Goal: Information Seeking & Learning: Learn about a topic

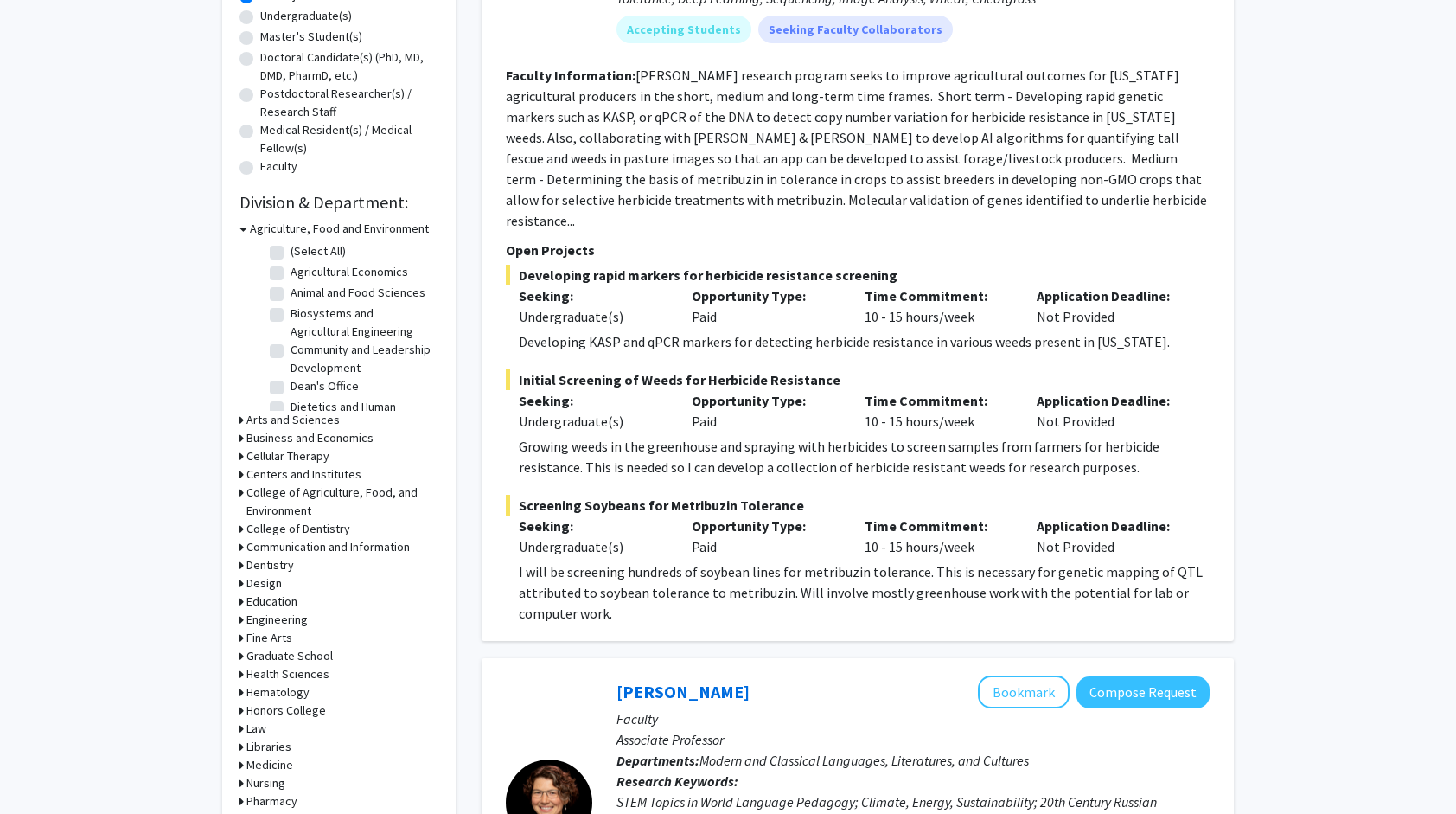
scroll to position [342, 0]
click at [238, 614] on div "Refine By Collaboration Status: Collaboration Status All Faculty/Staff Collabor…" at bounding box center [339, 325] width 234 height 1148
click at [242, 614] on icon at bounding box center [241, 619] width 4 height 18
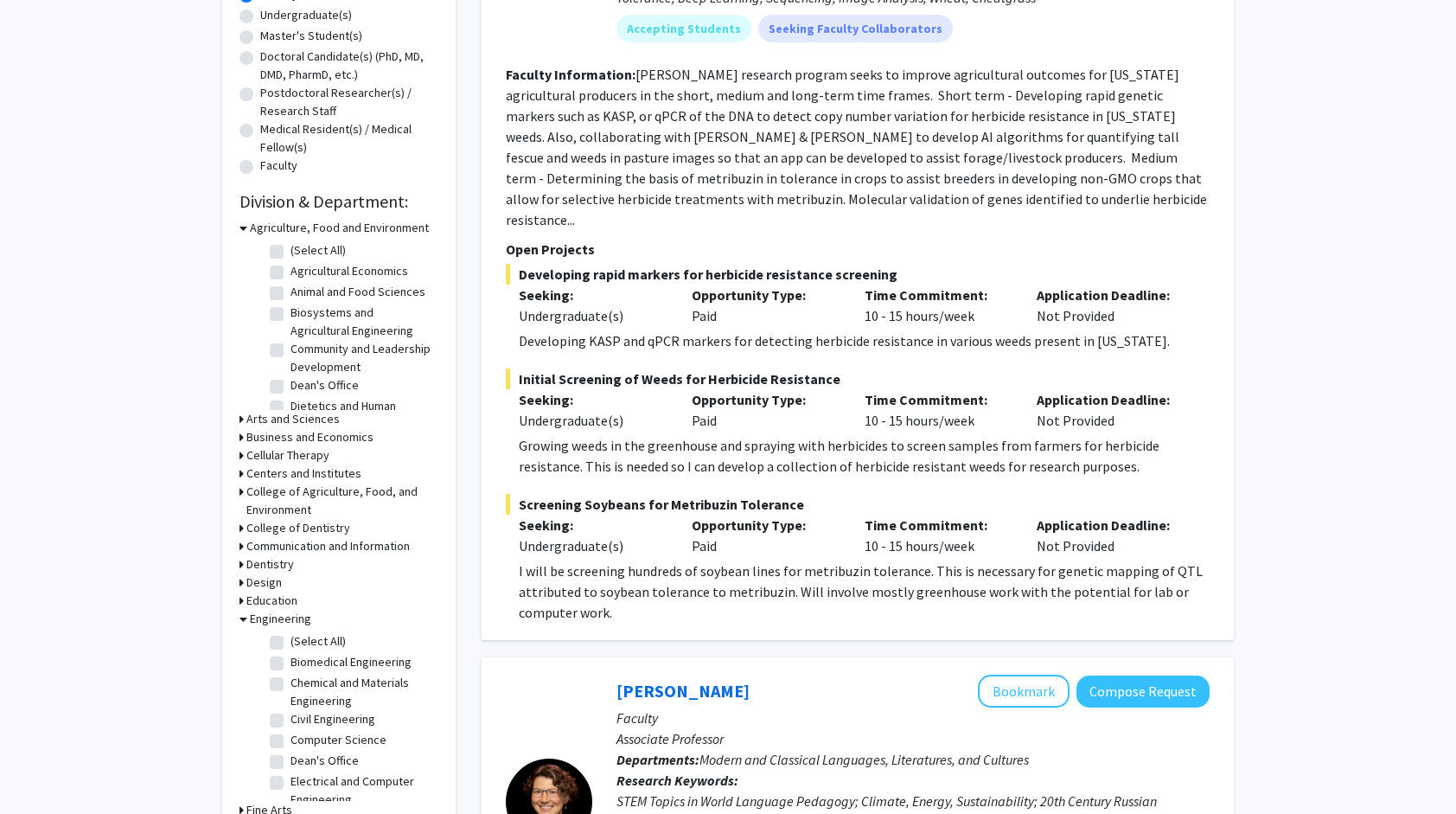
click at [291, 642] on label "(Select All)" at bounding box center [318, 641] width 55 height 18
click at [291, 642] on input "(Select All)" at bounding box center [296, 637] width 11 height 11
checkbox input "true"
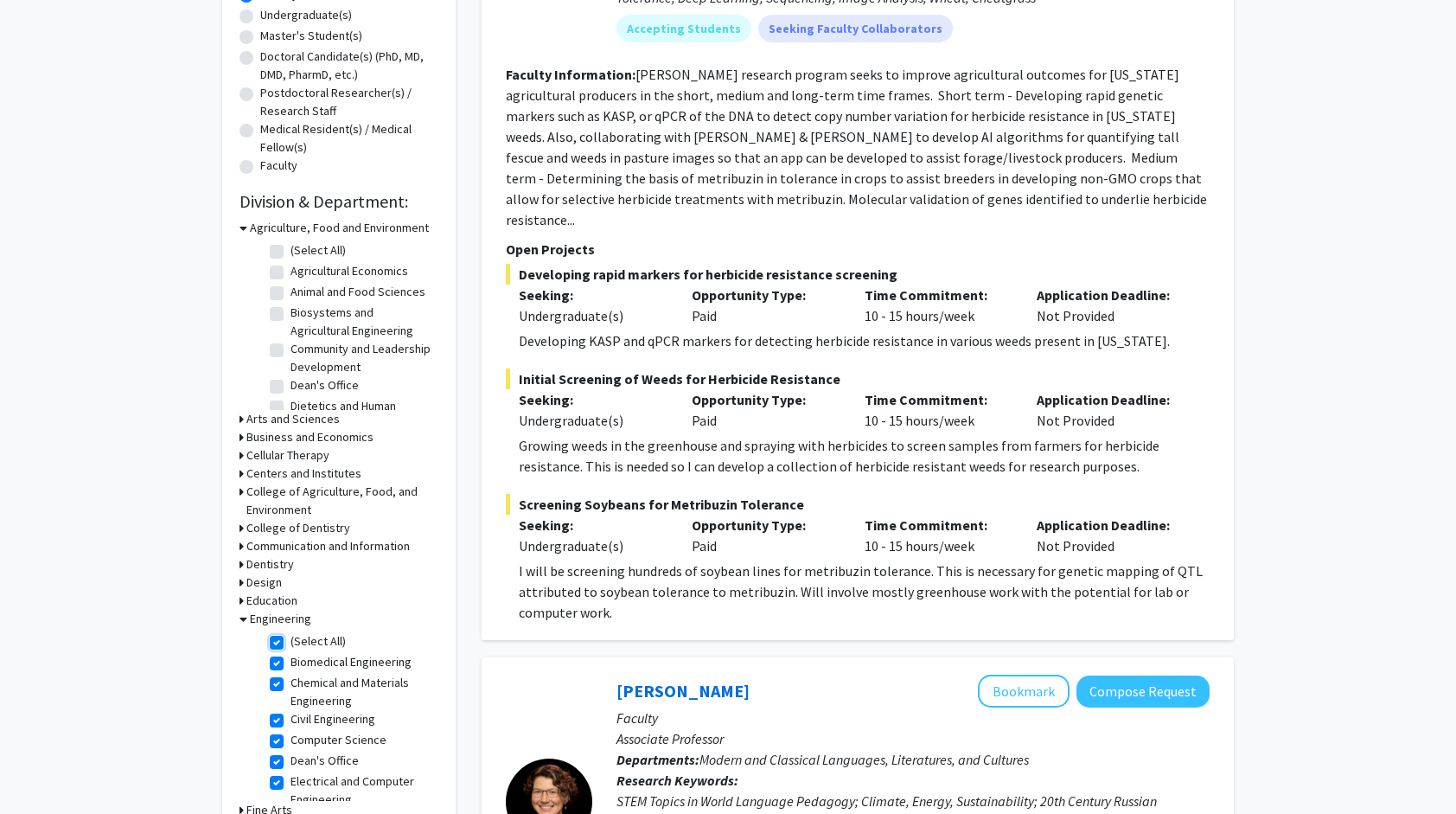
checkbox input "true"
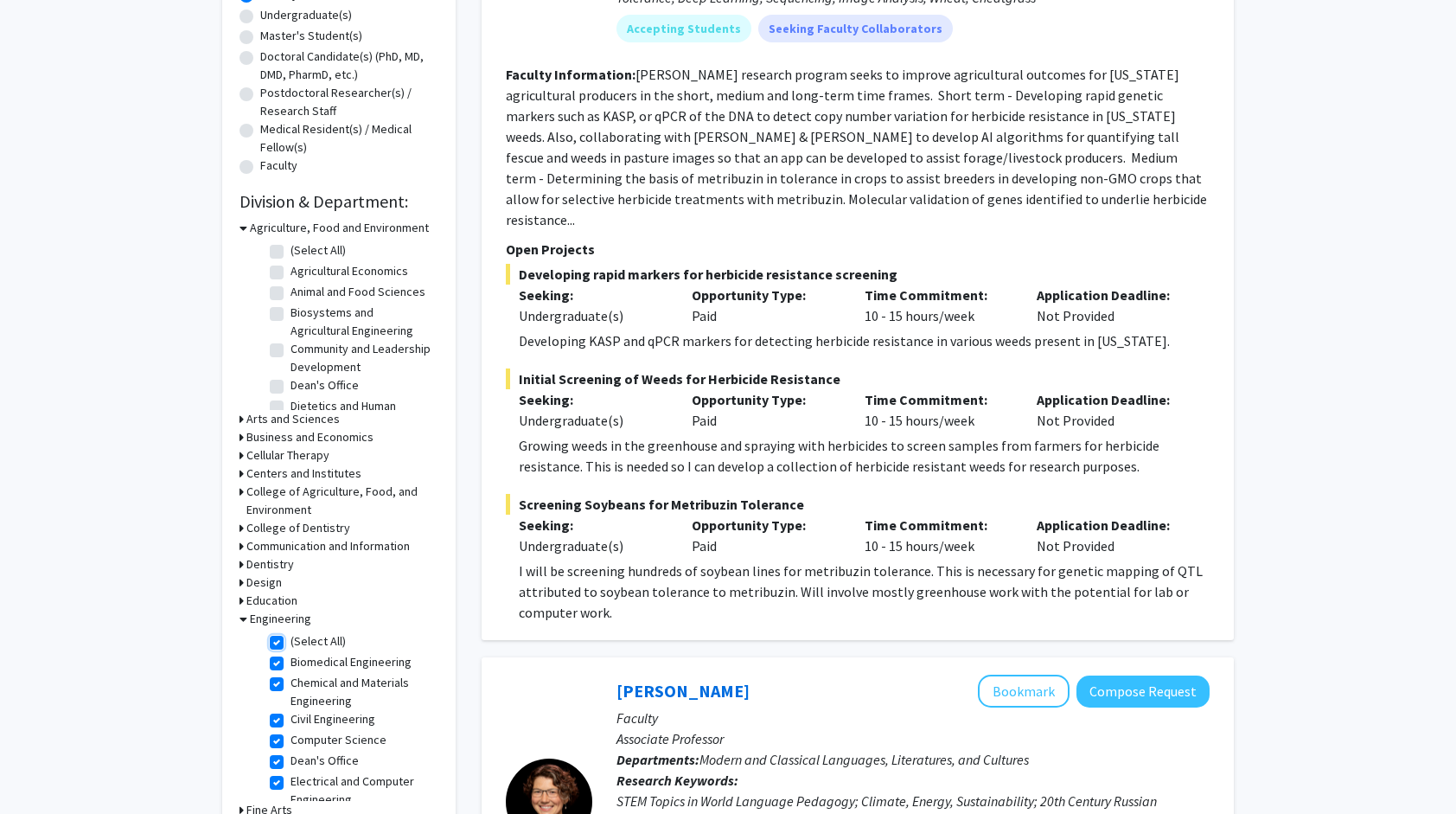
checkbox input "true"
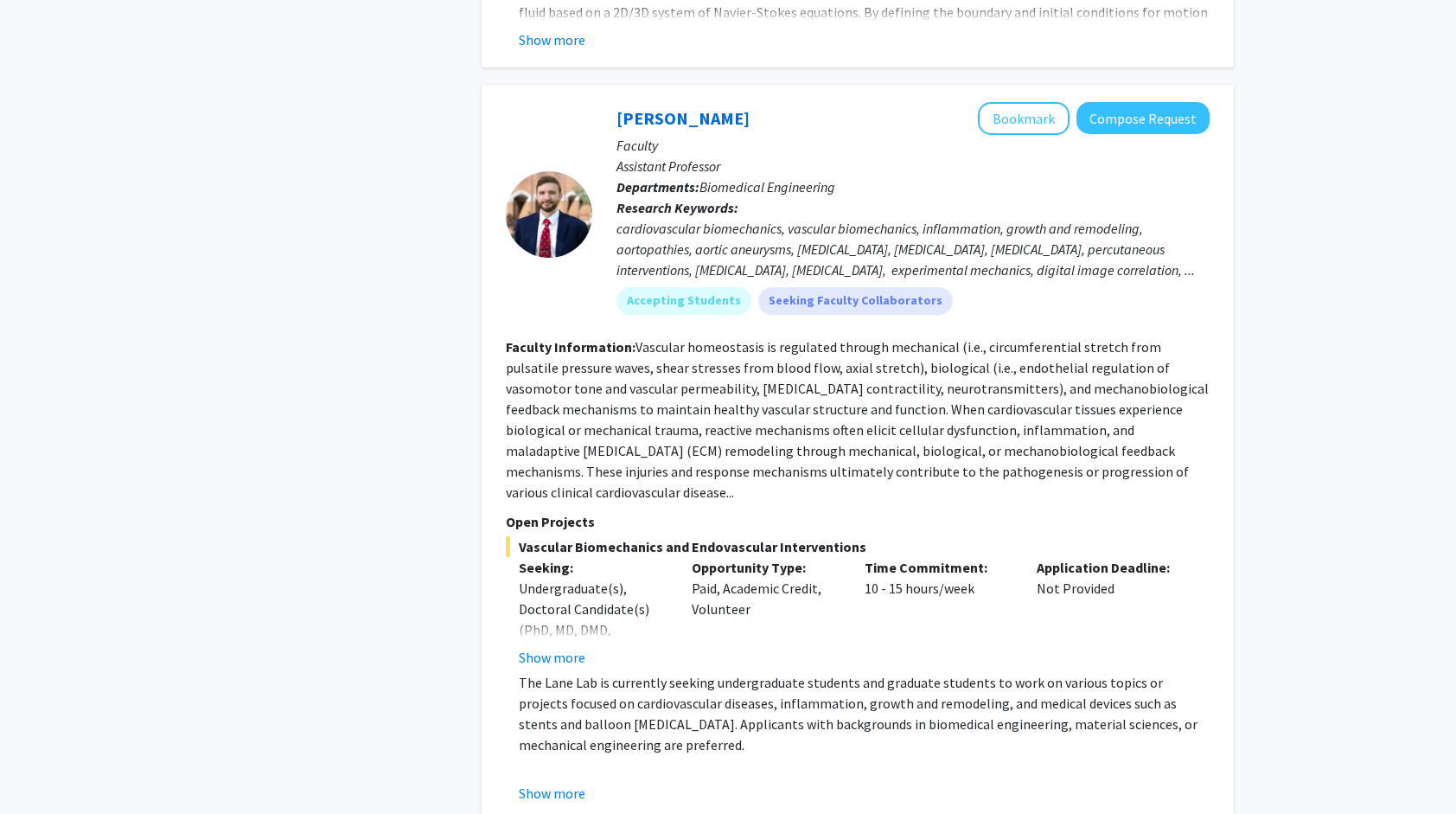
scroll to position [2605, 0]
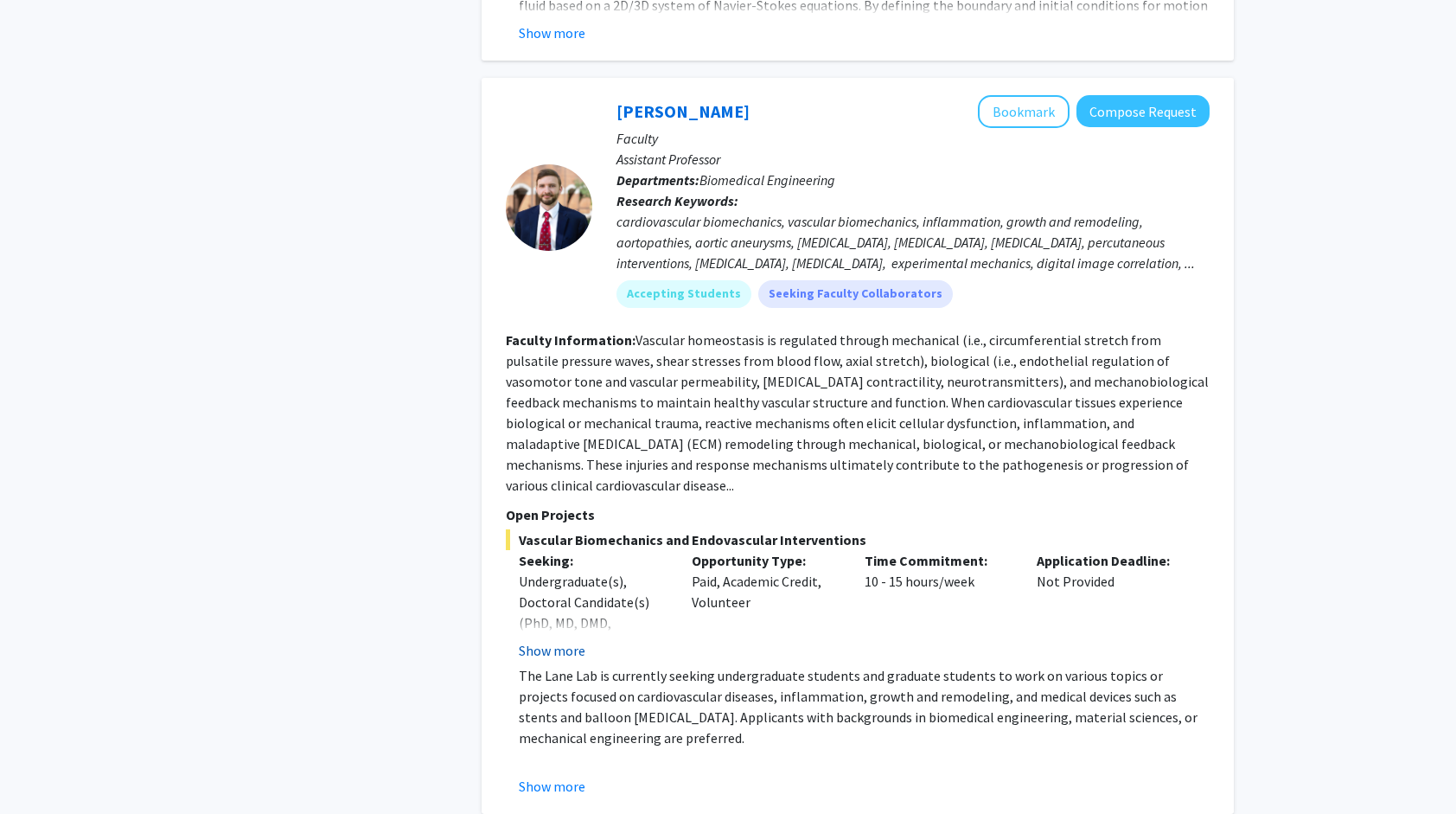
click at [556, 640] on button "Show more" at bounding box center [552, 650] width 67 height 21
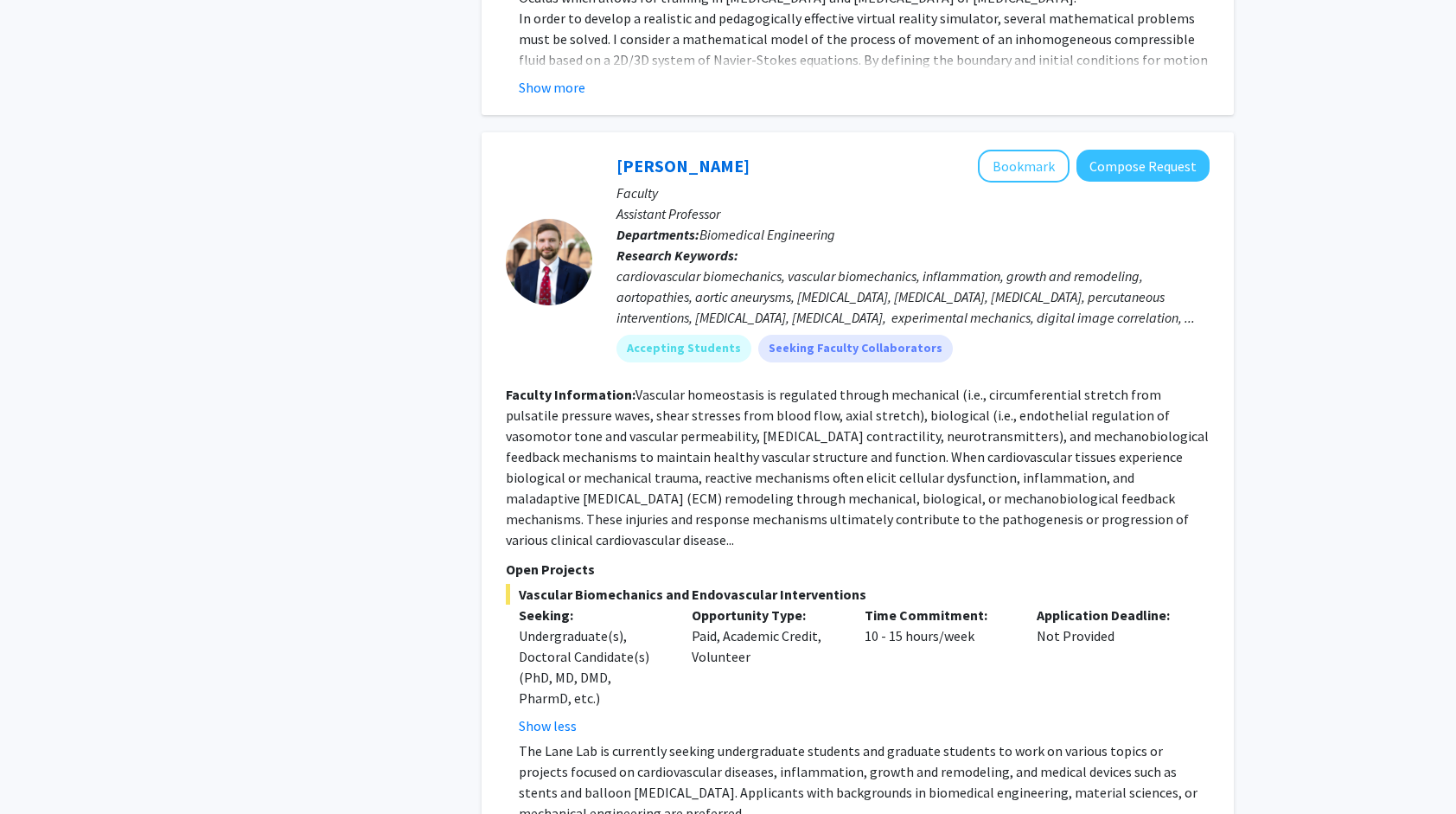
scroll to position [2547, 0]
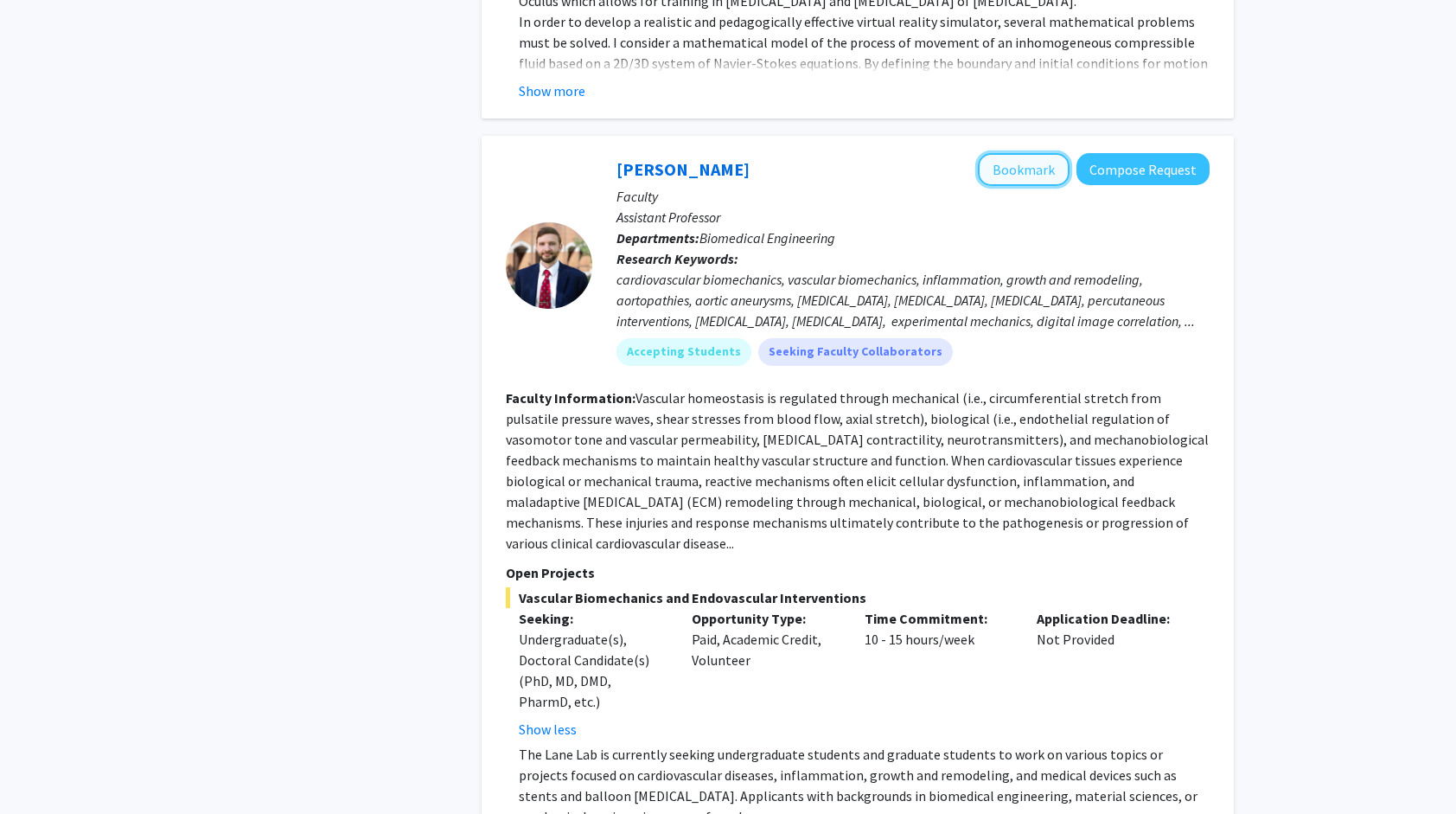
click at [1015, 153] on button "Bookmark" at bounding box center [1024, 169] width 91 height 33
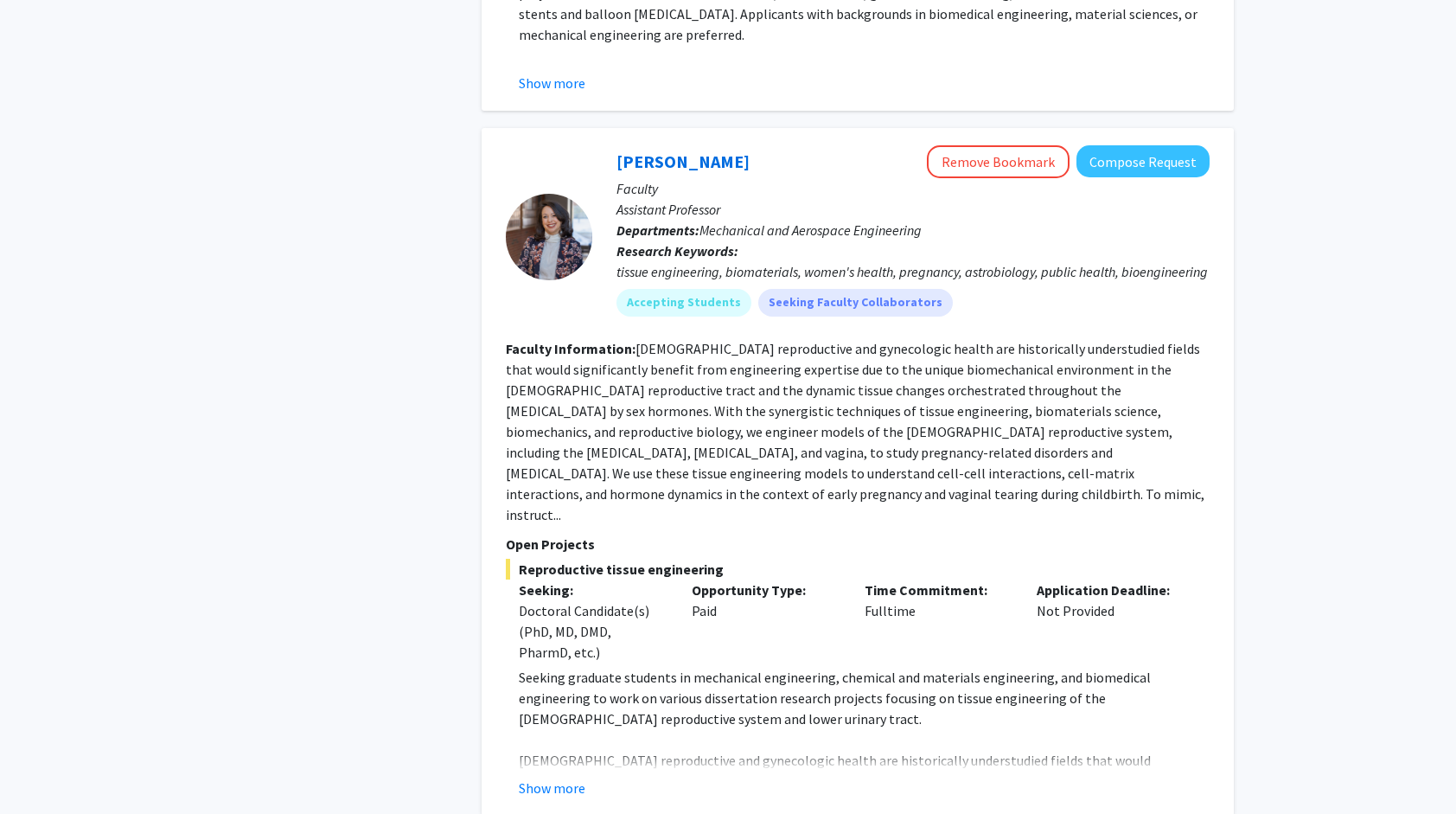
scroll to position [3330, 0]
click at [560, 775] on button "Show more" at bounding box center [552, 786] width 67 height 21
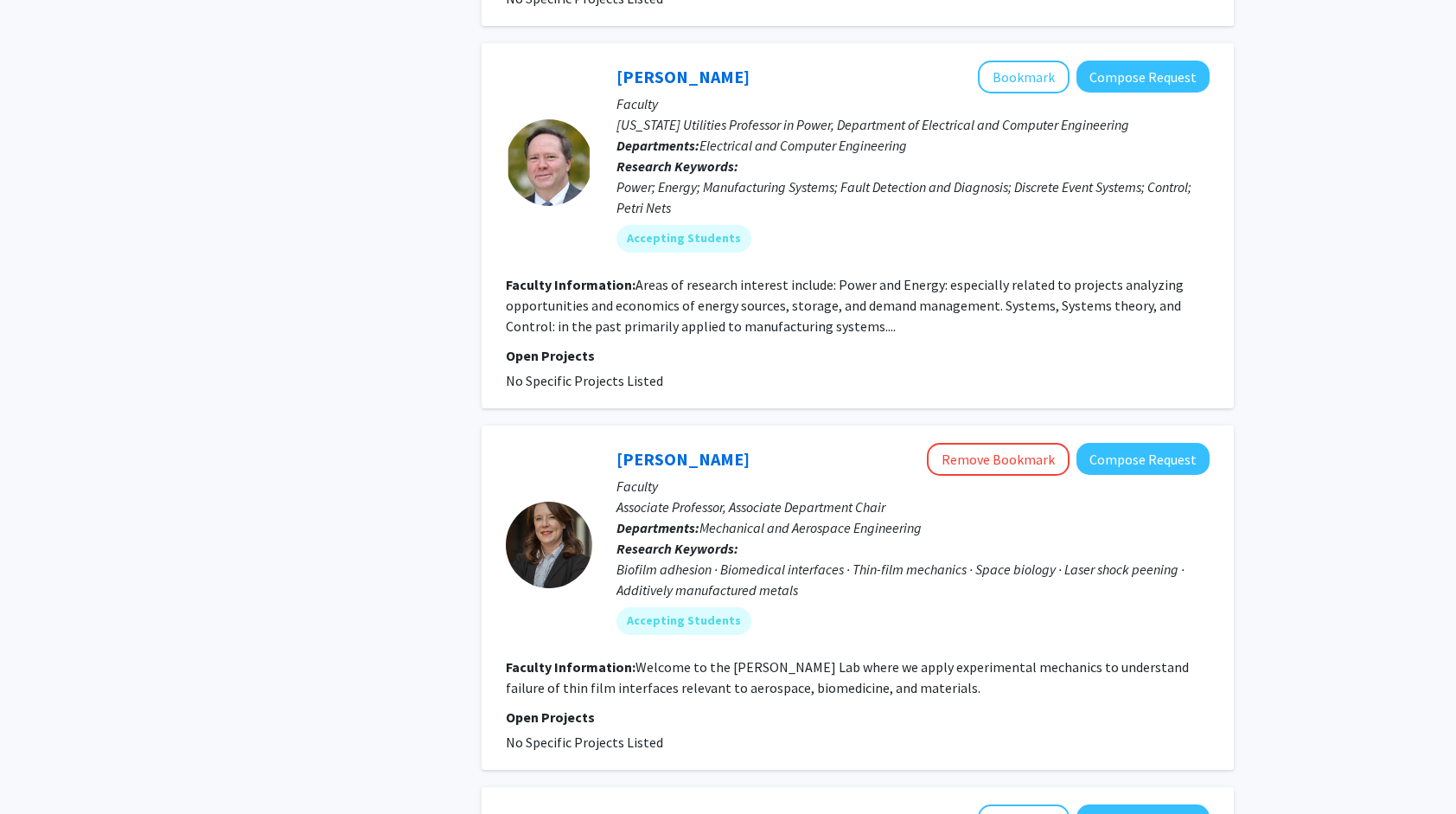
scroll to position [4813, 0]
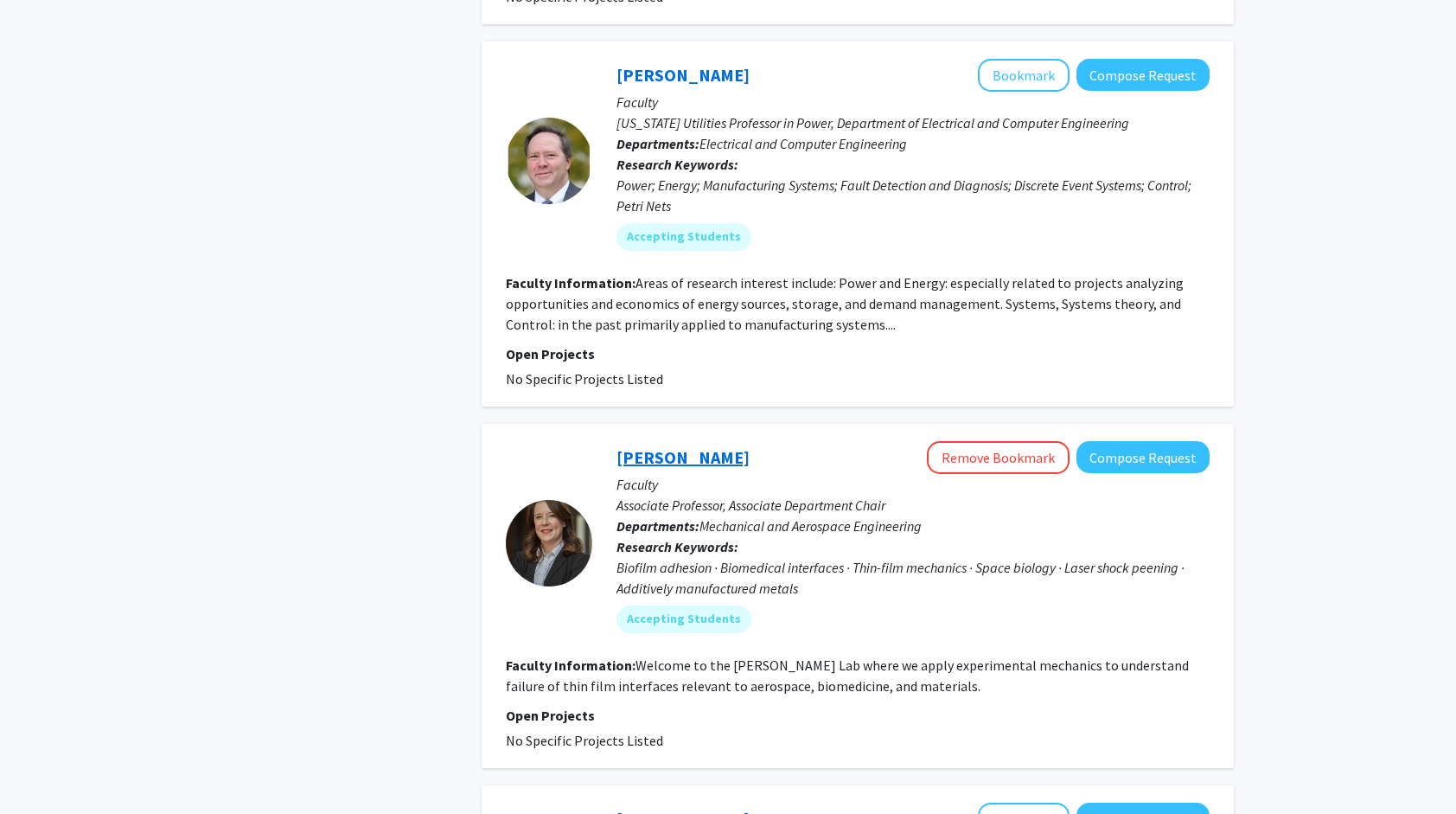
click at [641, 447] on link "[PERSON_NAME]" at bounding box center [682, 457] width 133 height 22
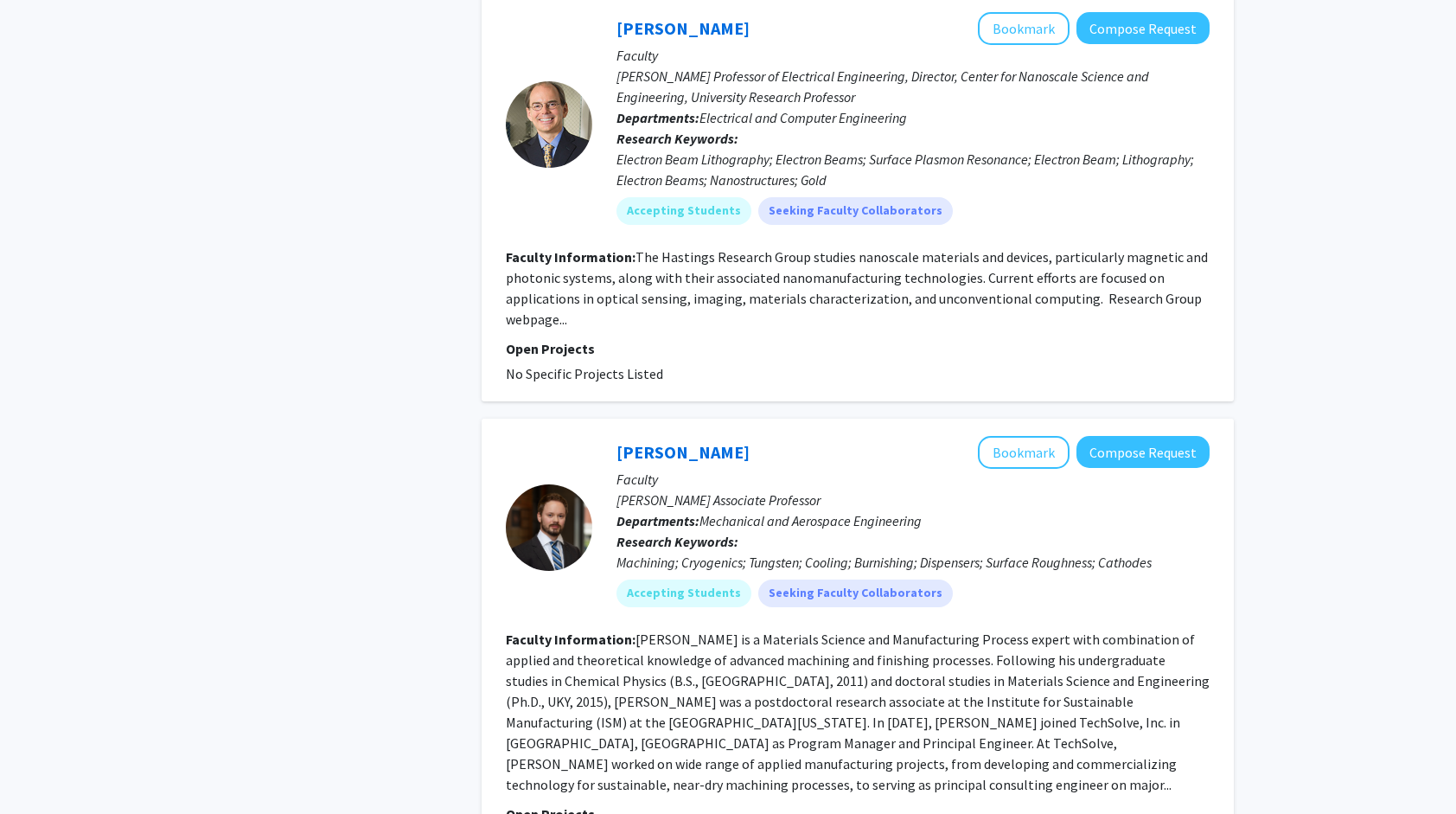
scroll to position [5395, 0]
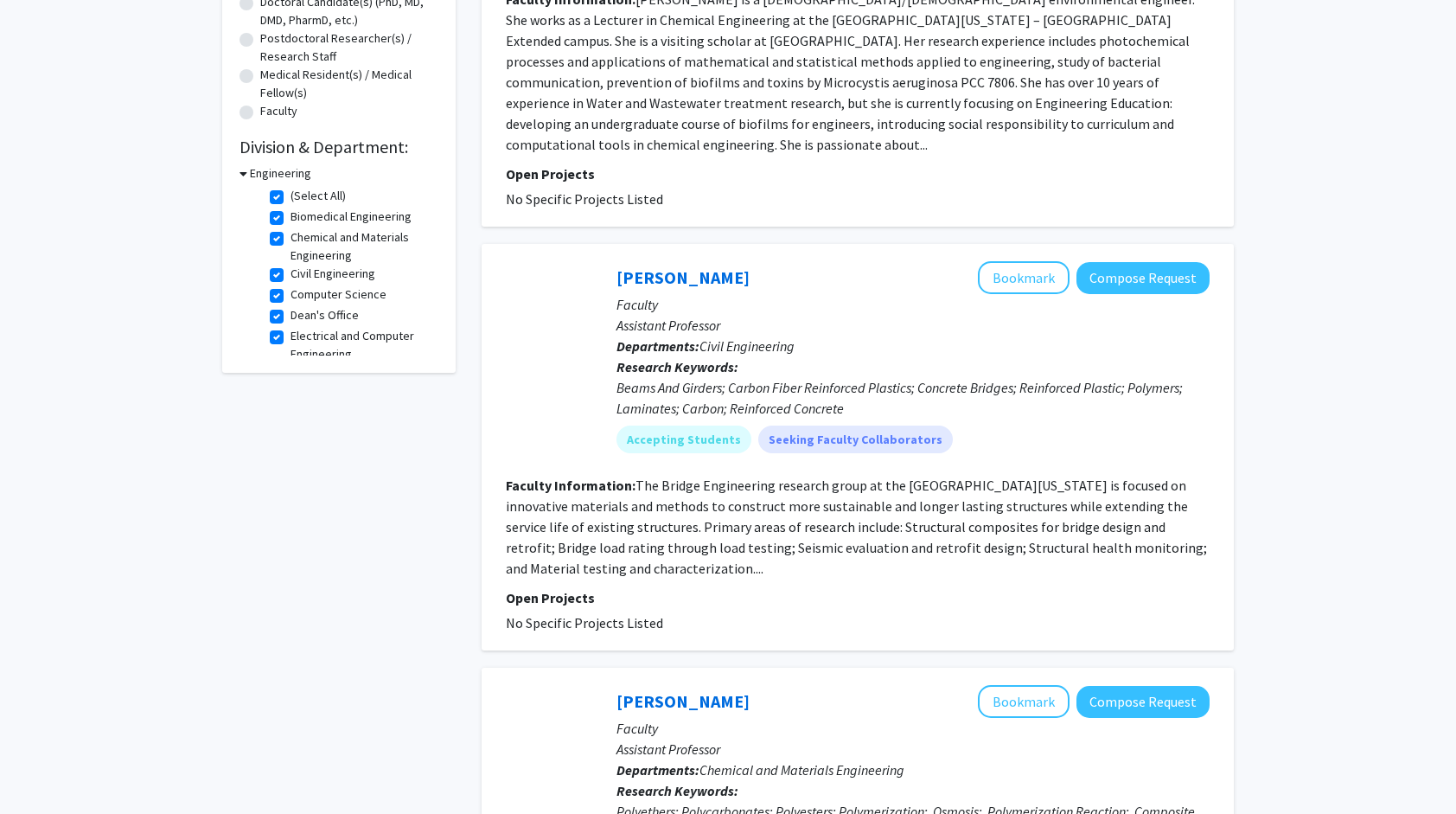
scroll to position [401, 0]
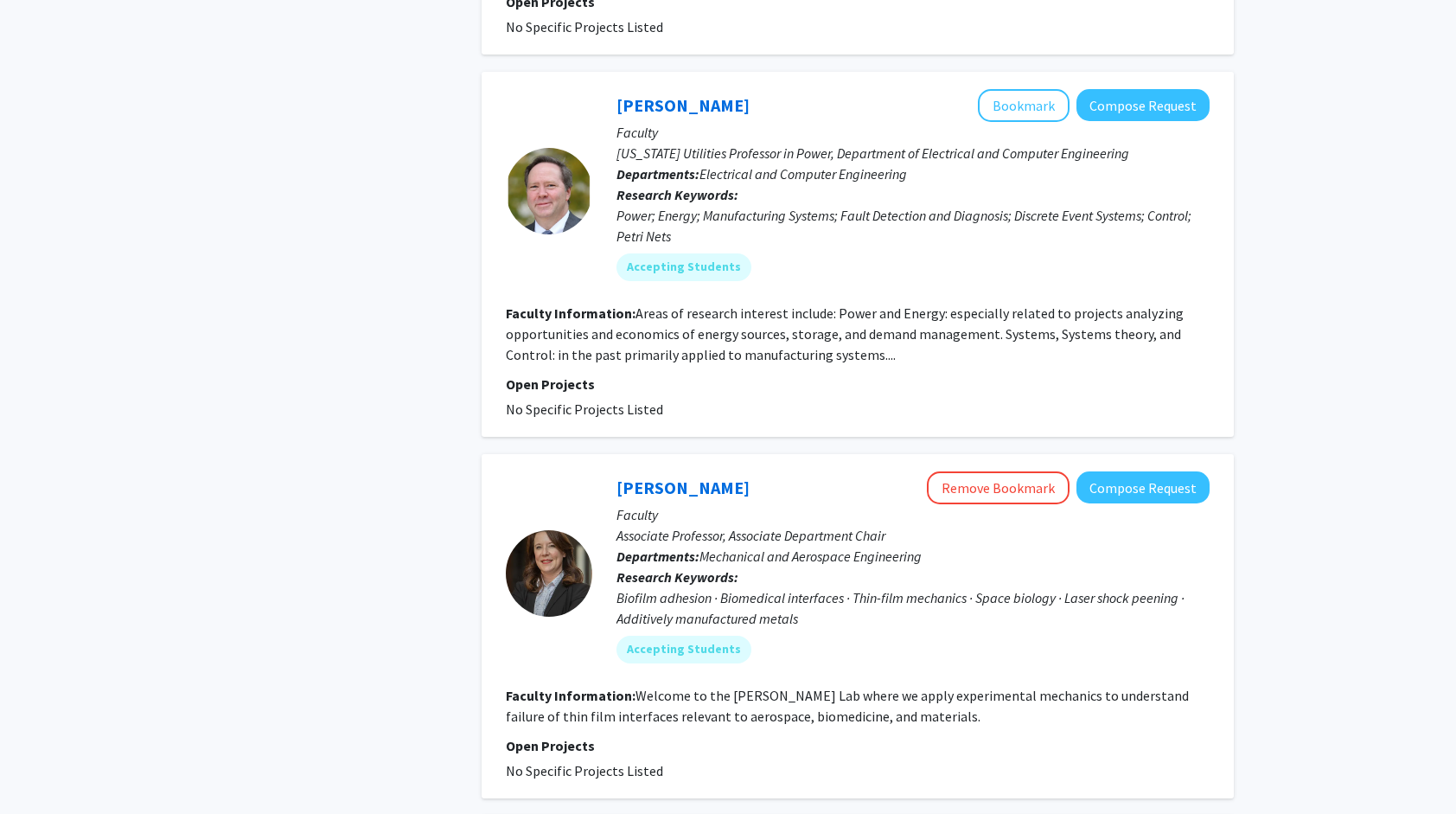
scroll to position [4555, 0]
